Goal: Task Accomplishment & Management: Manage account settings

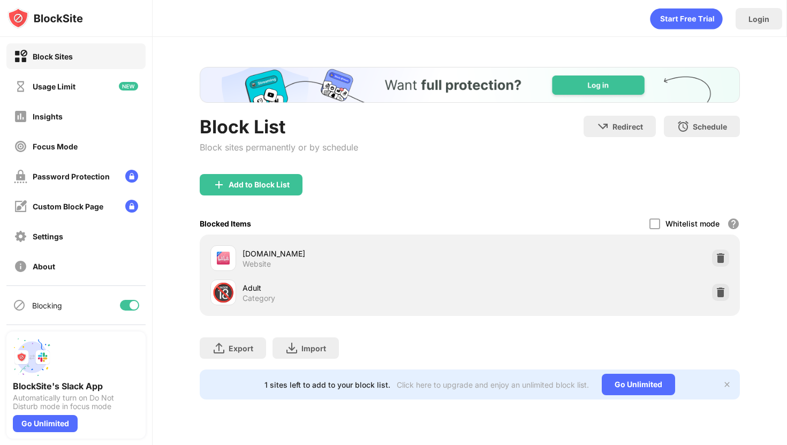
click at [718, 249] on div at bounding box center [720, 257] width 17 height 17
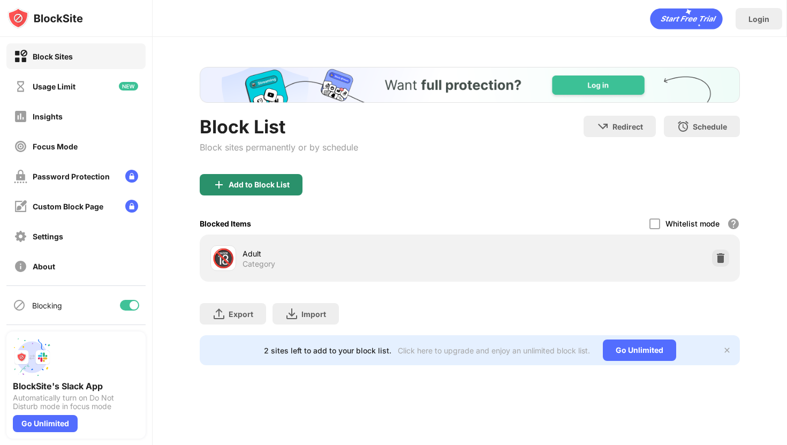
click at [230, 183] on div "Add to Block List" at bounding box center [259, 184] width 61 height 9
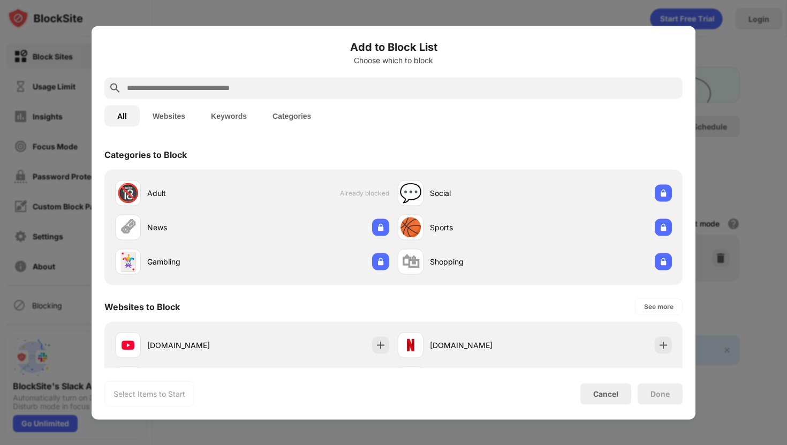
click at [288, 93] on input "text" at bounding box center [402, 87] width 552 height 13
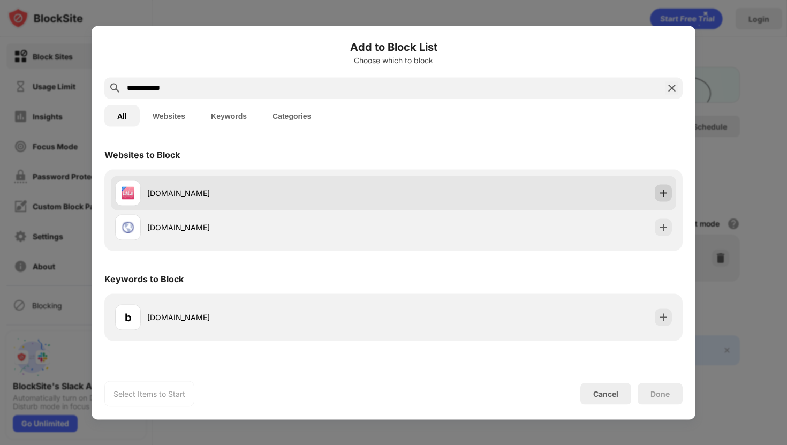
type input "**********"
click at [662, 192] on img at bounding box center [663, 192] width 11 height 11
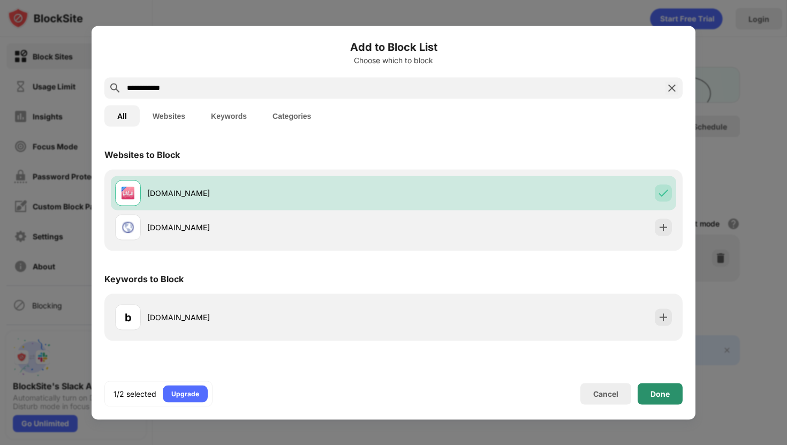
click at [661, 388] on div "Done" at bounding box center [660, 393] width 45 height 21
